Goal: Task Accomplishment & Management: Use online tool/utility

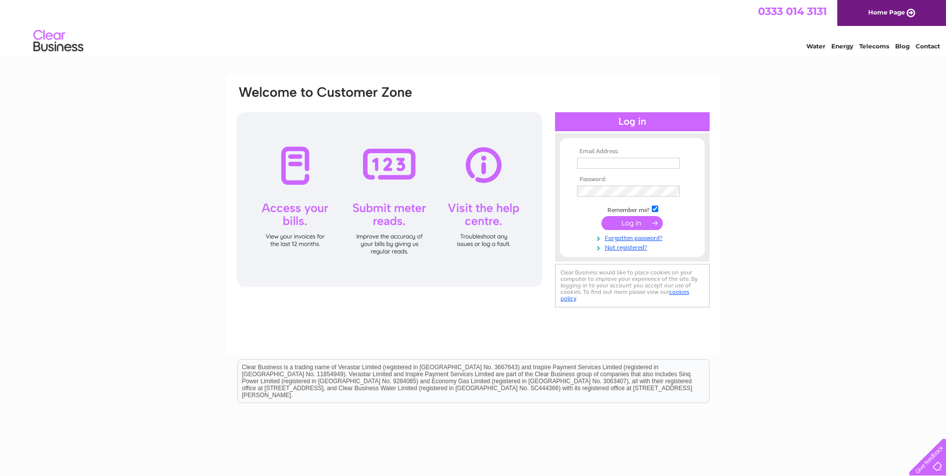
click at [610, 163] on input "text" at bounding box center [628, 163] width 103 height 11
type input "bhpt@hotmail.co.uk"
click at [621, 225] on input "submit" at bounding box center [631, 224] width 61 height 14
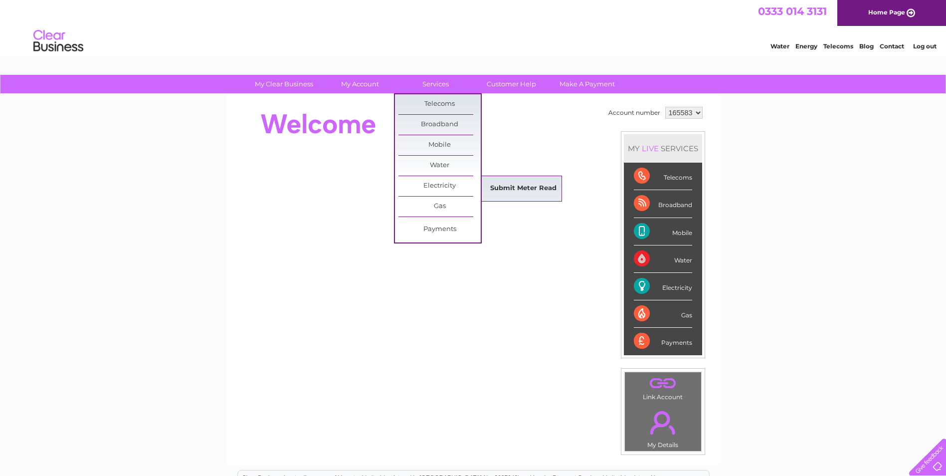
click at [506, 185] on link "Submit Meter Read" at bounding box center [523, 189] width 82 height 20
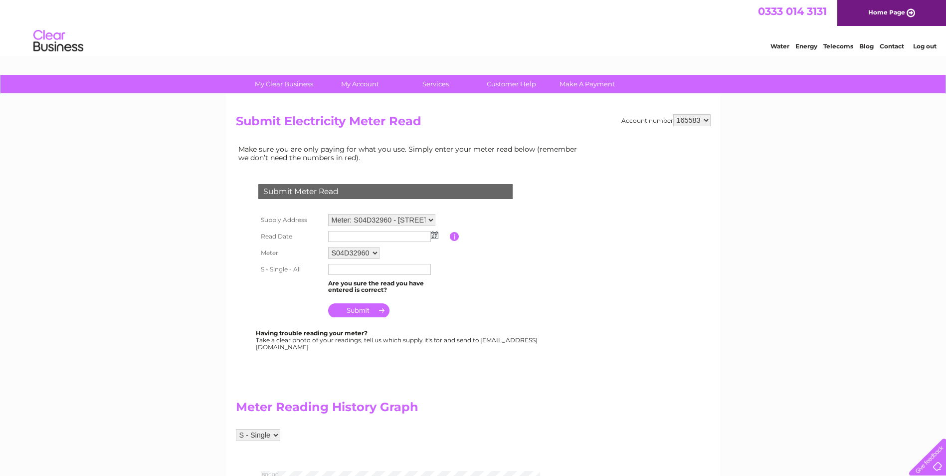
click at [435, 238] on img at bounding box center [434, 235] width 7 height 8
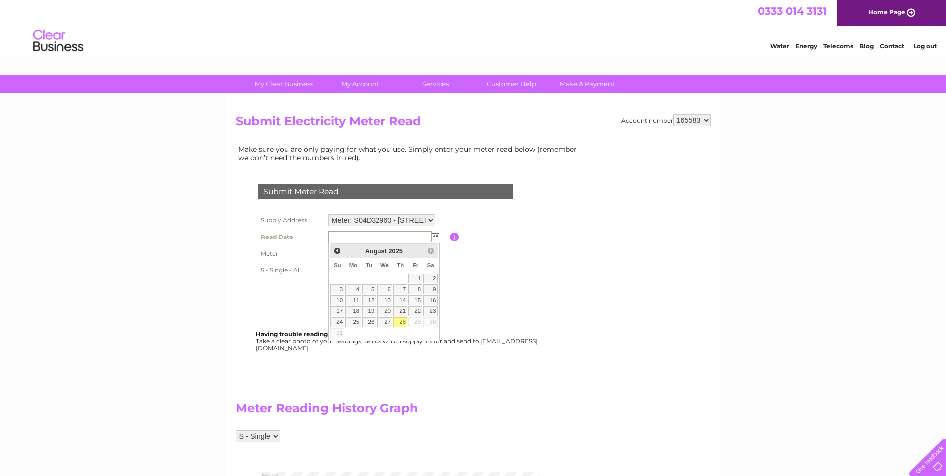
click at [401, 320] on link "28" at bounding box center [401, 322] width 14 height 10
type input "2025/08/28"
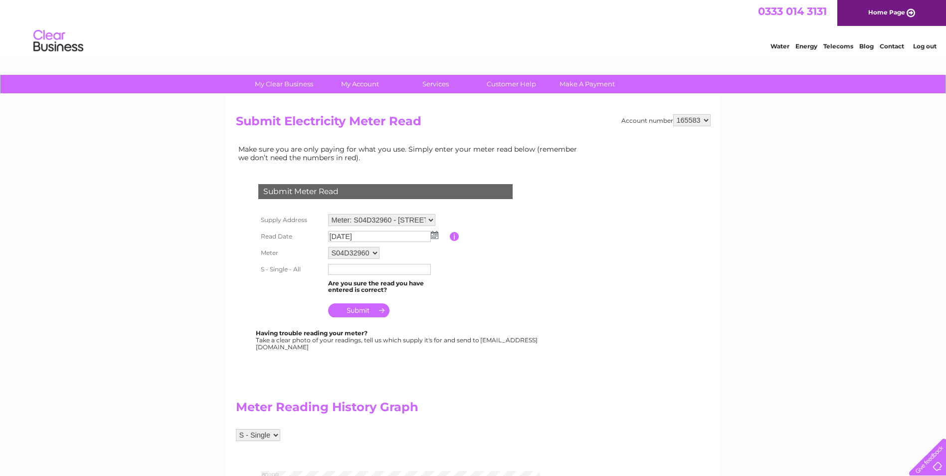
click at [375, 270] on input "text" at bounding box center [379, 269] width 103 height 11
type input "71208"
click at [365, 309] on input "submit" at bounding box center [358, 311] width 61 height 14
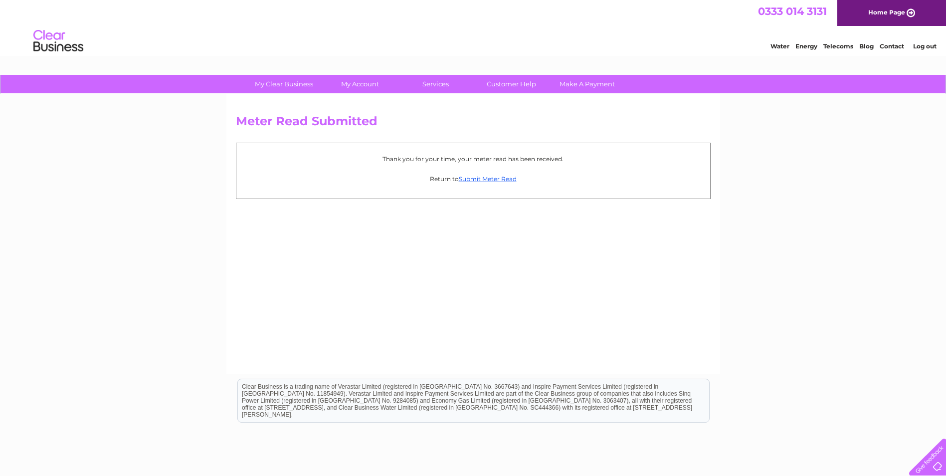
click at [927, 46] on link "Log out" at bounding box center [924, 45] width 23 height 7
